Goal: Task Accomplishment & Management: Use online tool/utility

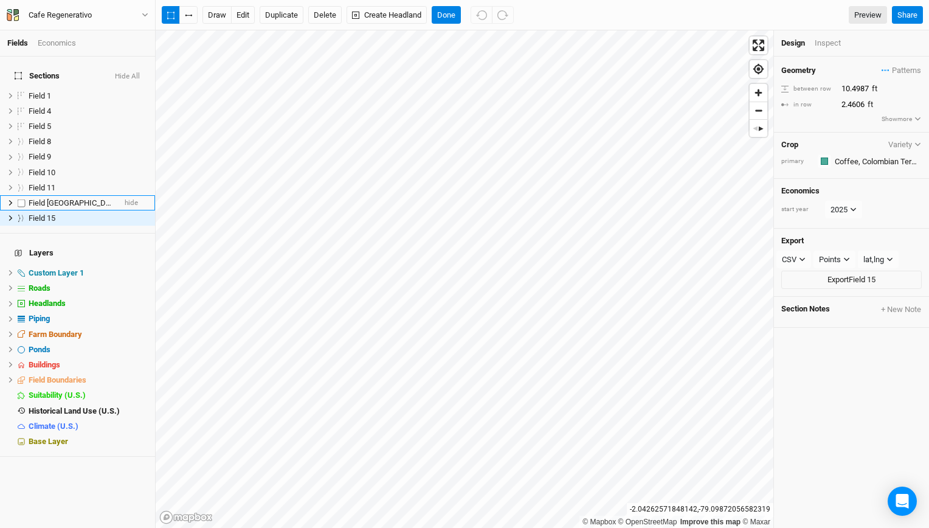
click at [66, 195] on li "Field 13 [GEOGRAPHIC_DATA] hide" at bounding box center [77, 202] width 155 height 15
click at [824, 46] on div "Inspect" at bounding box center [836, 43] width 43 height 11
